Goal: Find specific page/section: Find specific page/section

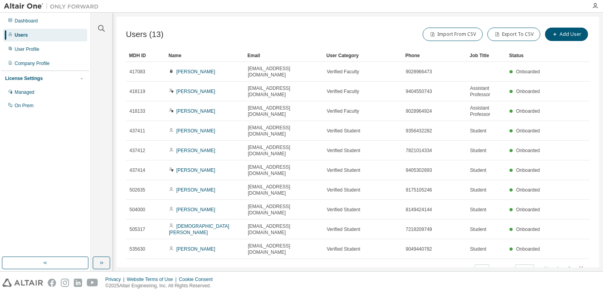
click at [568, 267] on icon "button" at bounding box center [569, 269] width 2 height 4
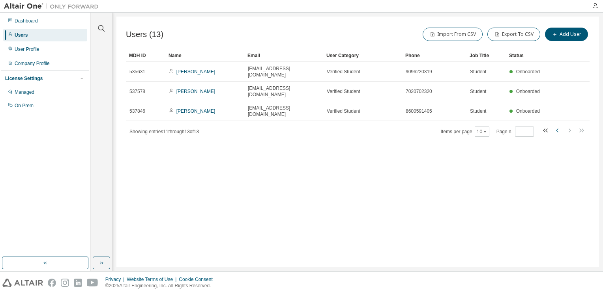
click at [555, 126] on icon "button" at bounding box center [557, 130] width 9 height 9
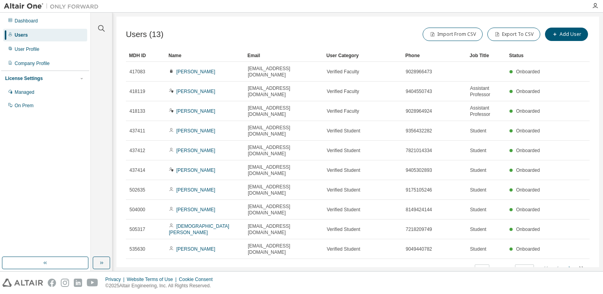
click at [569, 267] on icon "button" at bounding box center [569, 269] width 2 height 4
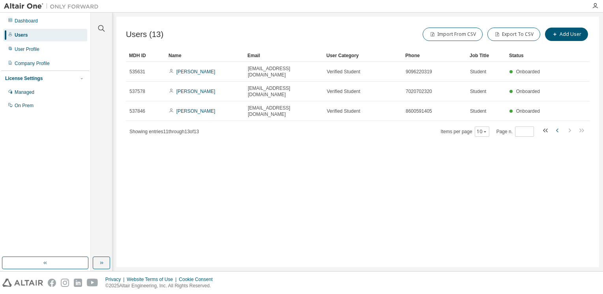
click at [556, 126] on icon "button" at bounding box center [557, 130] width 9 height 9
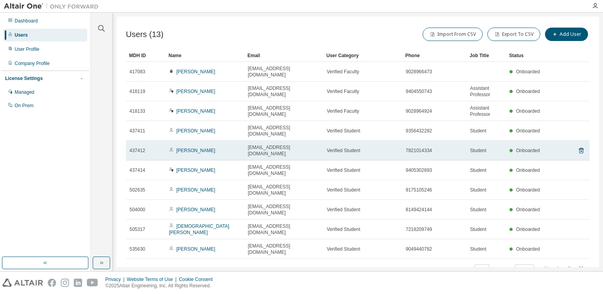
click at [299, 144] on span "[EMAIL_ADDRESS][DOMAIN_NAME]" at bounding box center [284, 150] width 72 height 13
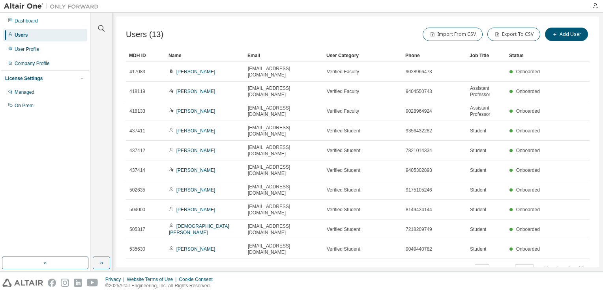
click at [280, 241] on div "Users (13) Import From CSV Export To CSV Add User Clear Load Save Save As Field…" at bounding box center [357, 142] width 482 height 251
click at [569, 264] on icon "button" at bounding box center [568, 268] width 9 height 9
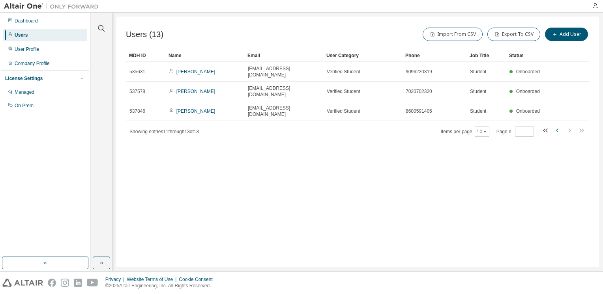
click at [556, 126] on icon "button" at bounding box center [557, 130] width 9 height 9
type input "*"
